Goal: Information Seeking & Learning: Learn about a topic

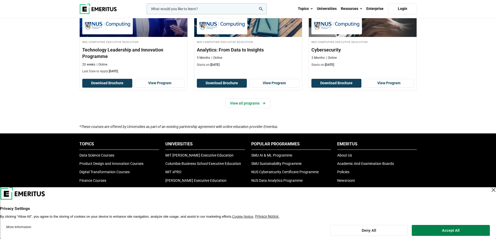
scroll to position [391, 0]
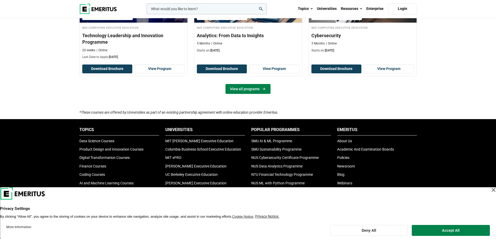
click at [233, 91] on link "View all programs" at bounding box center [248, 89] width 45 height 10
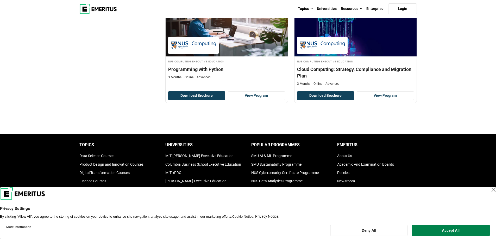
scroll to position [417, 0]
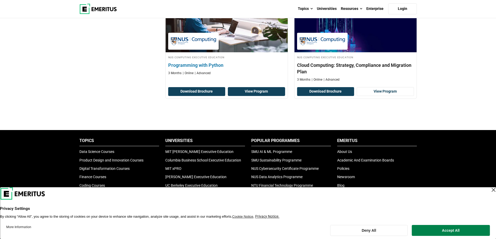
click at [252, 88] on link "View Program" at bounding box center [256, 91] width 57 height 9
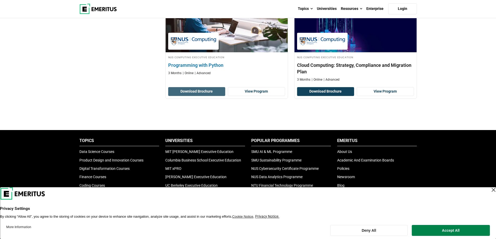
click at [211, 94] on button "Download Brochure" at bounding box center [196, 91] width 57 height 9
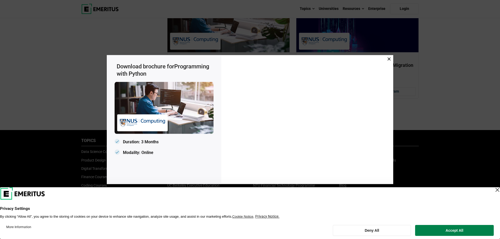
click at [388, 58] on icon at bounding box center [389, 58] width 3 height 3
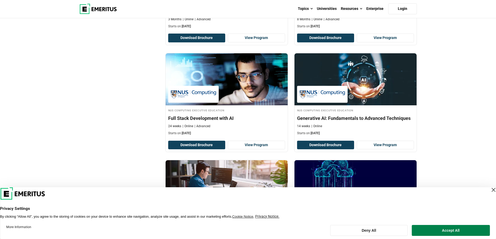
scroll to position [313, 0]
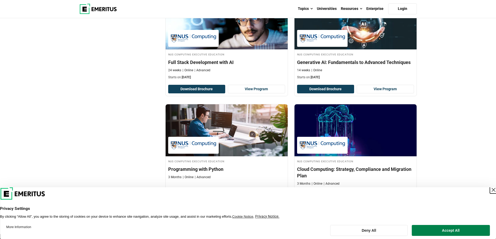
click at [490, 191] on div "Close Layer" at bounding box center [493, 189] width 7 height 7
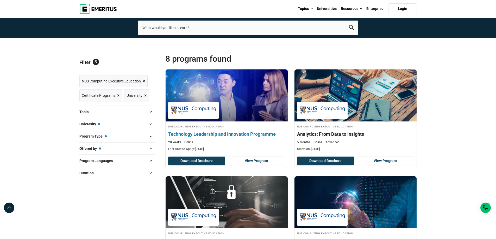
scroll to position [26, 0]
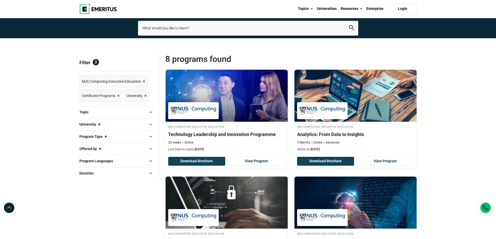
click at [150, 136] on span at bounding box center [151, 137] width 8 height 8
click at [151, 161] on span at bounding box center [151, 161] width 8 height 8
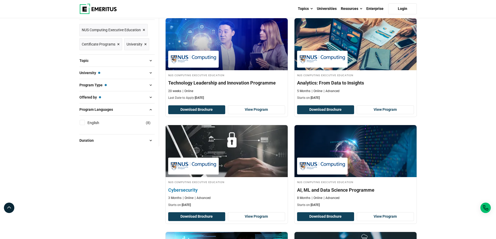
scroll to position [78, 0]
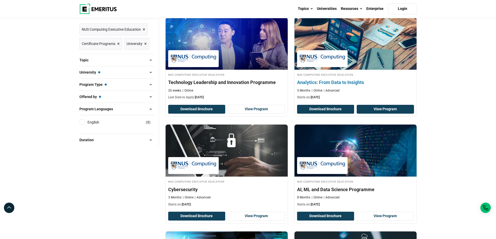
click at [376, 110] on link "View Program" at bounding box center [385, 109] width 57 height 9
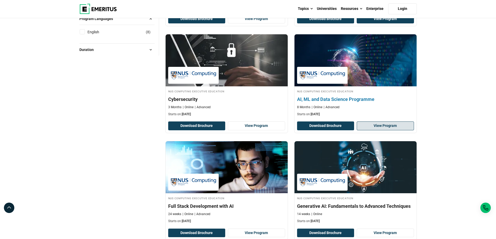
scroll to position [182, 0]
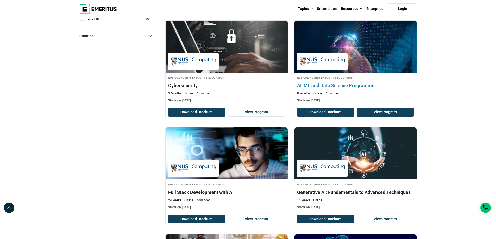
click at [372, 113] on link "View Program" at bounding box center [385, 112] width 57 height 9
